Goal: Find specific page/section: Find specific page/section

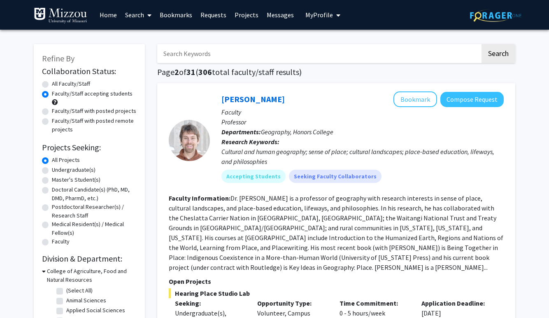
click at [262, 59] on input "Search Keywords" at bounding box center [318, 53] width 323 height 19
click at [142, 15] on link "Search" at bounding box center [138, 14] width 35 height 29
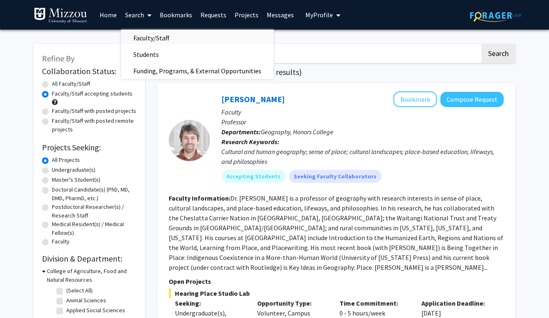
click at [145, 39] on span "Faculty/Staff" at bounding box center [151, 38] width 61 height 16
radio input "true"
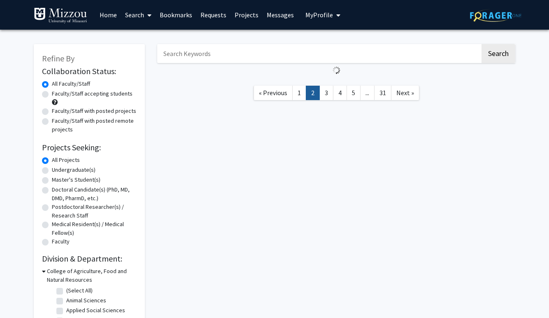
click at [187, 55] on input "Search Keywords" at bounding box center [318, 53] width 323 height 19
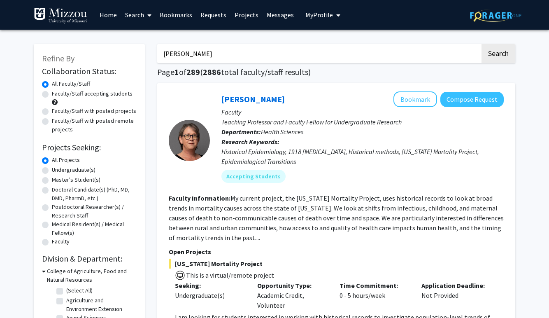
type input "[PERSON_NAME]"
click at [482, 44] on button "Search" at bounding box center [499, 53] width 34 height 19
